Goal: Contribute content: Contribute content

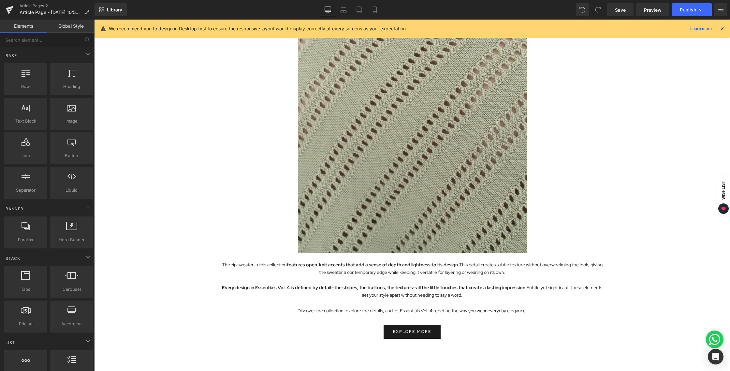
scroll to position [1564, 0]
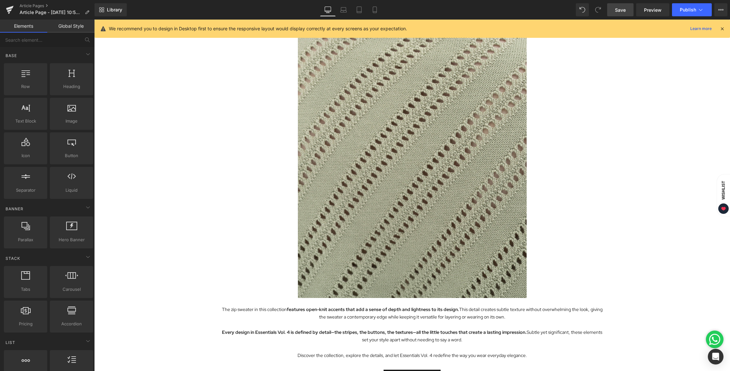
click at [621, 11] on span "Save" at bounding box center [620, 10] width 11 height 7
click at [650, 10] on span "Preview" at bounding box center [653, 10] width 18 height 7
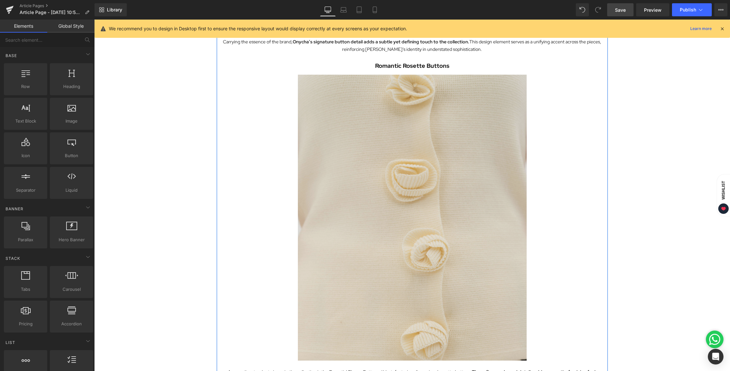
scroll to position [1162, 0]
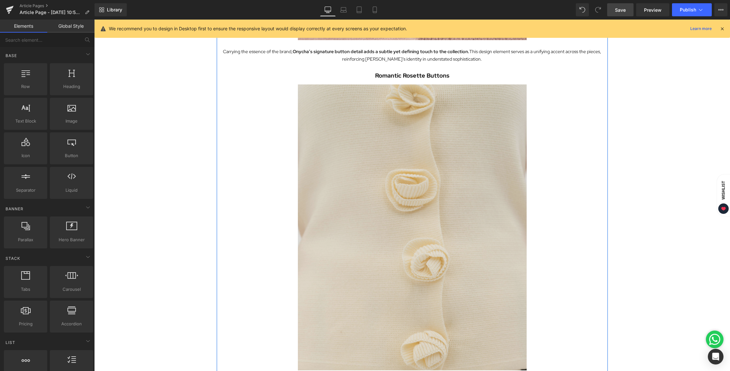
click at [429, 126] on img at bounding box center [412, 227] width 229 height 286
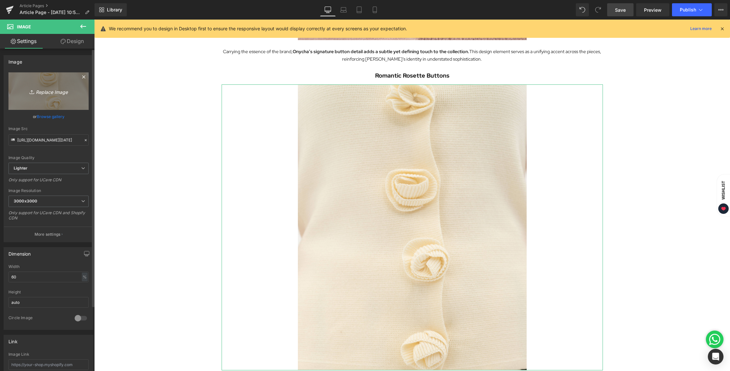
click at [41, 87] on icon "Replace Image" at bounding box center [48, 91] width 52 height 8
type input "C:\fakepath\BLOG [DATE].jpg"
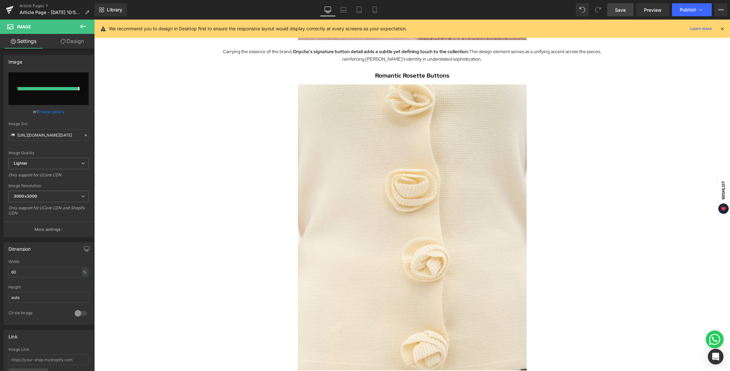
type input "[URL][DOMAIN_NAME][DATE]"
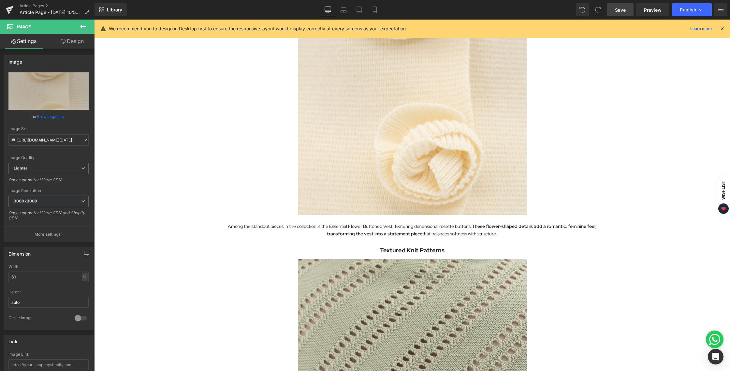
scroll to position [1317, 0]
click at [371, 12] on link "Mobile" at bounding box center [375, 9] width 16 height 13
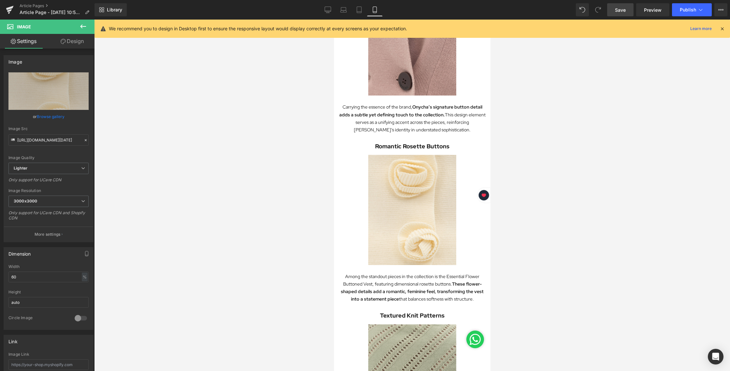
scroll to position [646, 0]
click at [329, 5] on link "Desktop" at bounding box center [328, 9] width 16 height 13
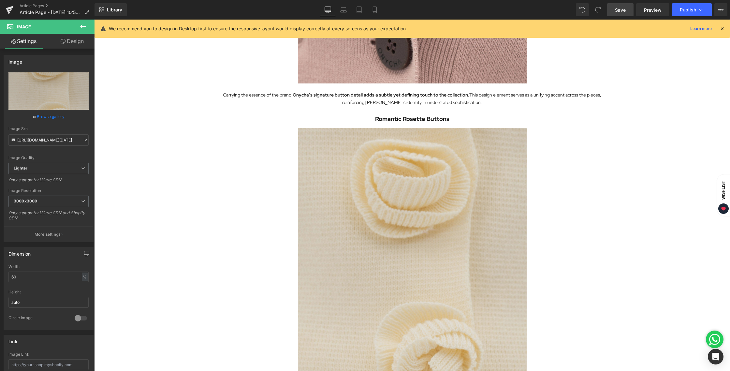
scroll to position [1113, 0]
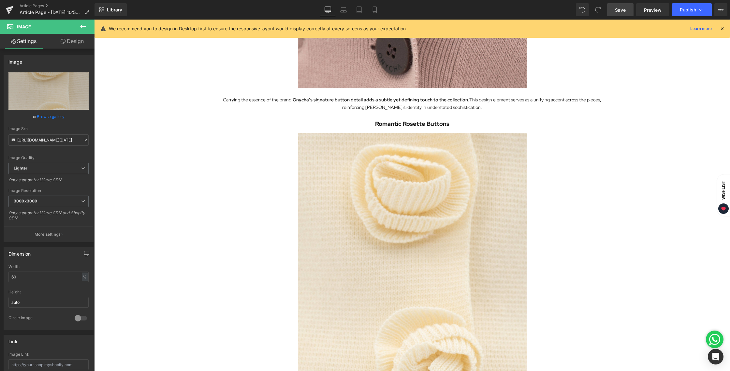
click at [614, 14] on link "Save" at bounding box center [620, 9] width 26 height 13
click at [621, 8] on span "Save" at bounding box center [620, 10] width 11 height 7
click at [642, 12] on link "Preview" at bounding box center [652, 9] width 33 height 13
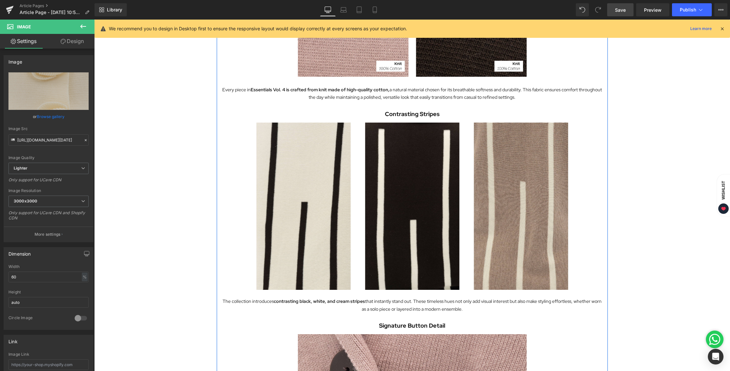
scroll to position [552, 0]
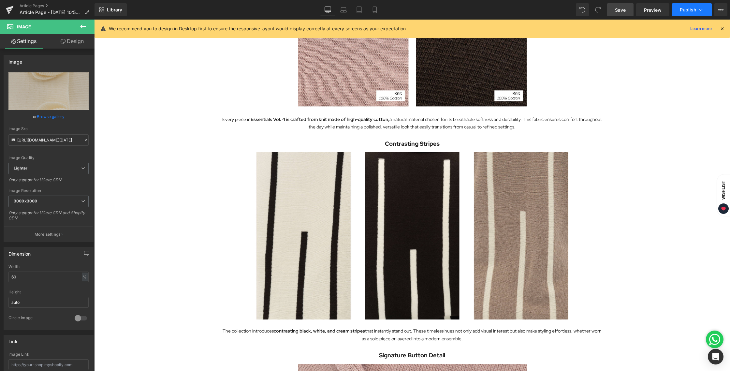
click at [681, 10] on span "Publish" at bounding box center [687, 9] width 16 height 5
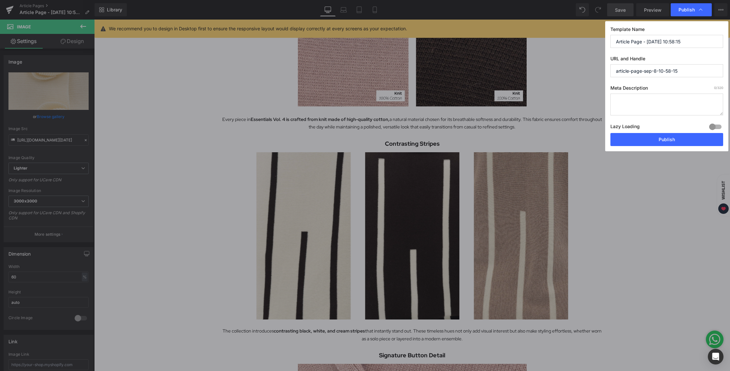
drag, startPoint x: 685, startPoint y: 41, endPoint x: 599, endPoint y: 40, distance: 86.0
click at [599, 40] on div "Publish Template Name Article Page - [DATE] 10:58:15 URL and Handle article-pag…" at bounding box center [365, 185] width 730 height 371
paste input "Exploring the Details Behind Essentials Vol. 4"
type input "Exploring the Details Behind Essentials Vol. 4"
drag, startPoint x: 693, startPoint y: 69, endPoint x: 613, endPoint y: 68, distance: 80.5
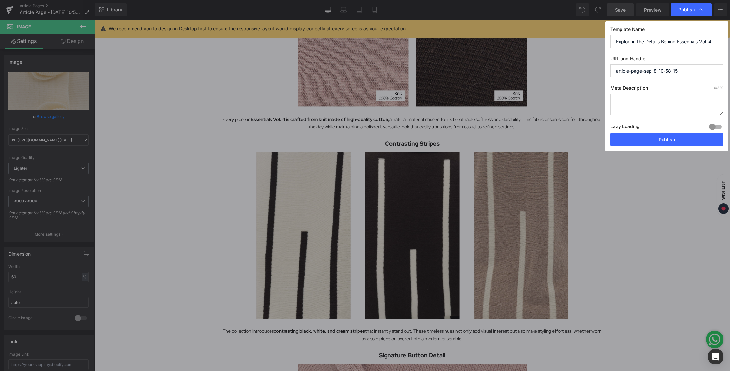
click at [613, 68] on input "article-page-sep-8-10-58-15" at bounding box center [666, 70] width 113 height 13
paste input "Exploring the Details Behind Essentials Vol. 4"
type input "exploring-the-details-behind-essentials-vol.-4"
click at [666, 143] on button "Publish" at bounding box center [666, 139] width 113 height 13
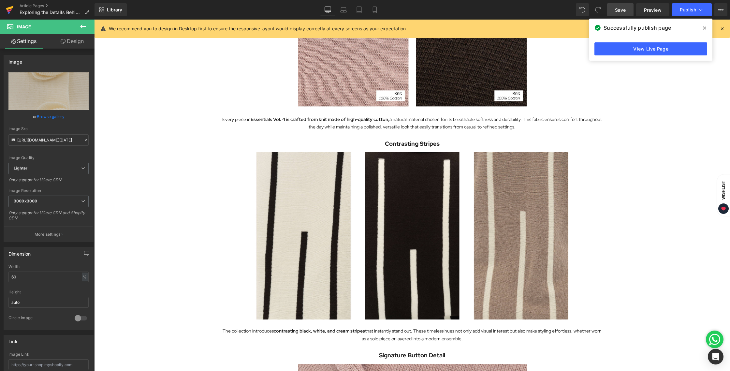
click at [7, 9] on icon at bounding box center [9, 8] width 7 height 4
